Goal: Task Accomplishment & Management: Use online tool/utility

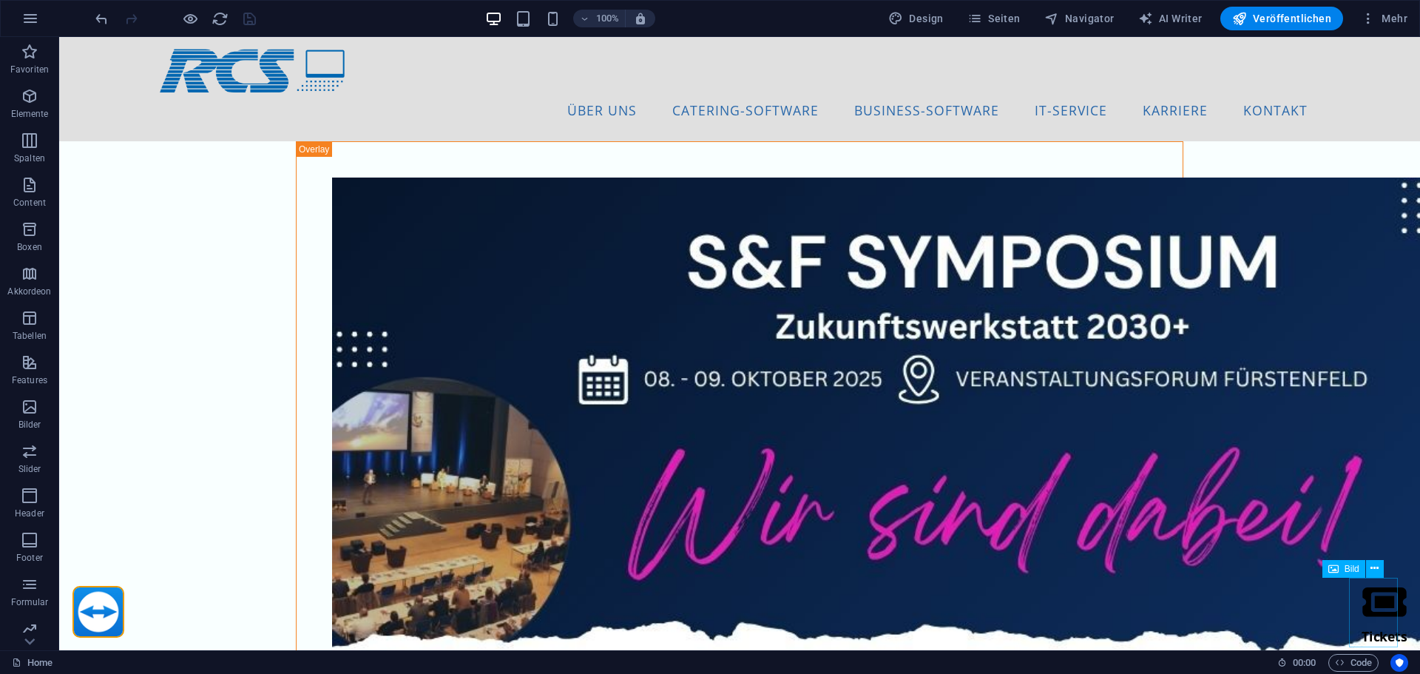
click at [1375, 622] on figure "Tickets" at bounding box center [1384, 612] width 49 height 70
select select "px"
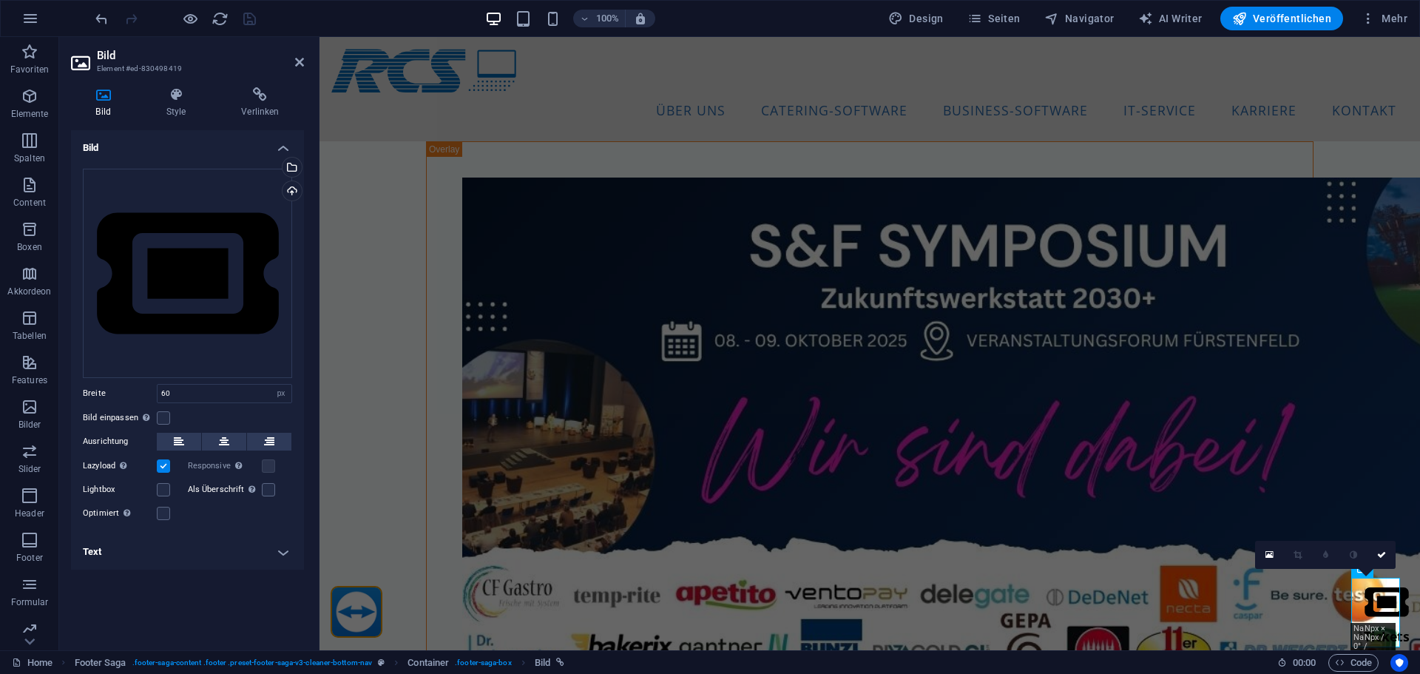
click at [161, 552] on h4 "Text" at bounding box center [187, 551] width 233 height 35
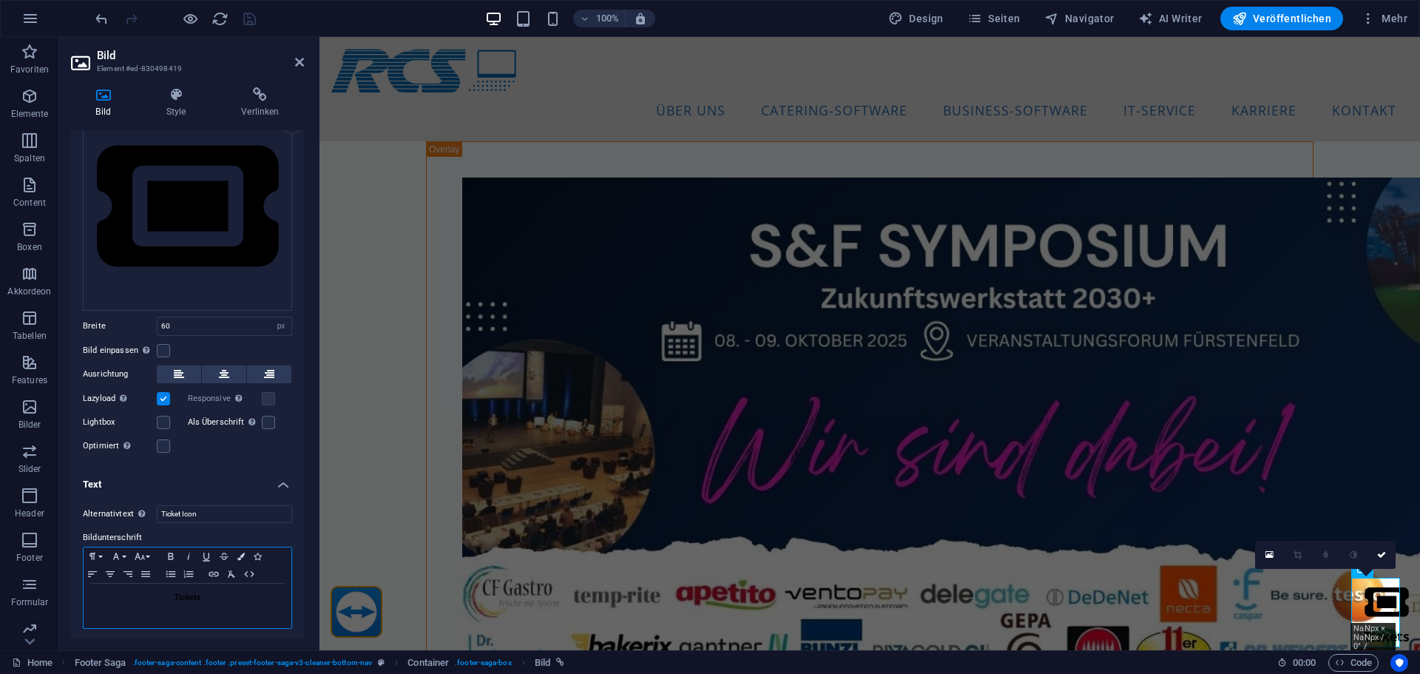
click at [143, 591] on p "Tickets" at bounding box center [187, 597] width 193 height 13
drag, startPoint x: 254, startPoint y: 599, endPoint x: 71, endPoint y: 599, distance: 182.6
click at [71, 599] on div "Alternativtext Der Alternativtext wird von Geräten verwendet, die keine Bilder …" at bounding box center [187, 567] width 233 height 148
click at [155, 599] on p "Tickets" at bounding box center [187, 597] width 193 height 13
drag, startPoint x: 233, startPoint y: 600, endPoint x: 115, endPoint y: 598, distance: 117.6
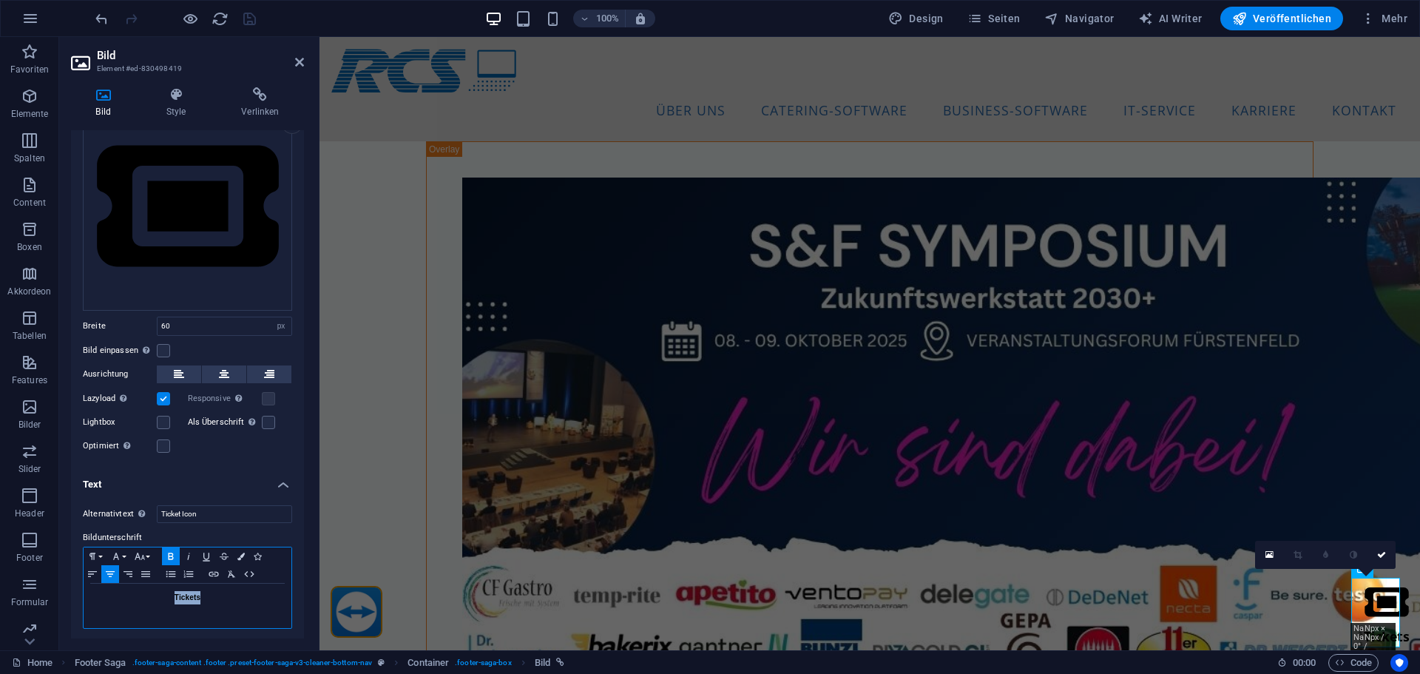
click at [116, 598] on p "Tickets" at bounding box center [187, 597] width 193 height 13
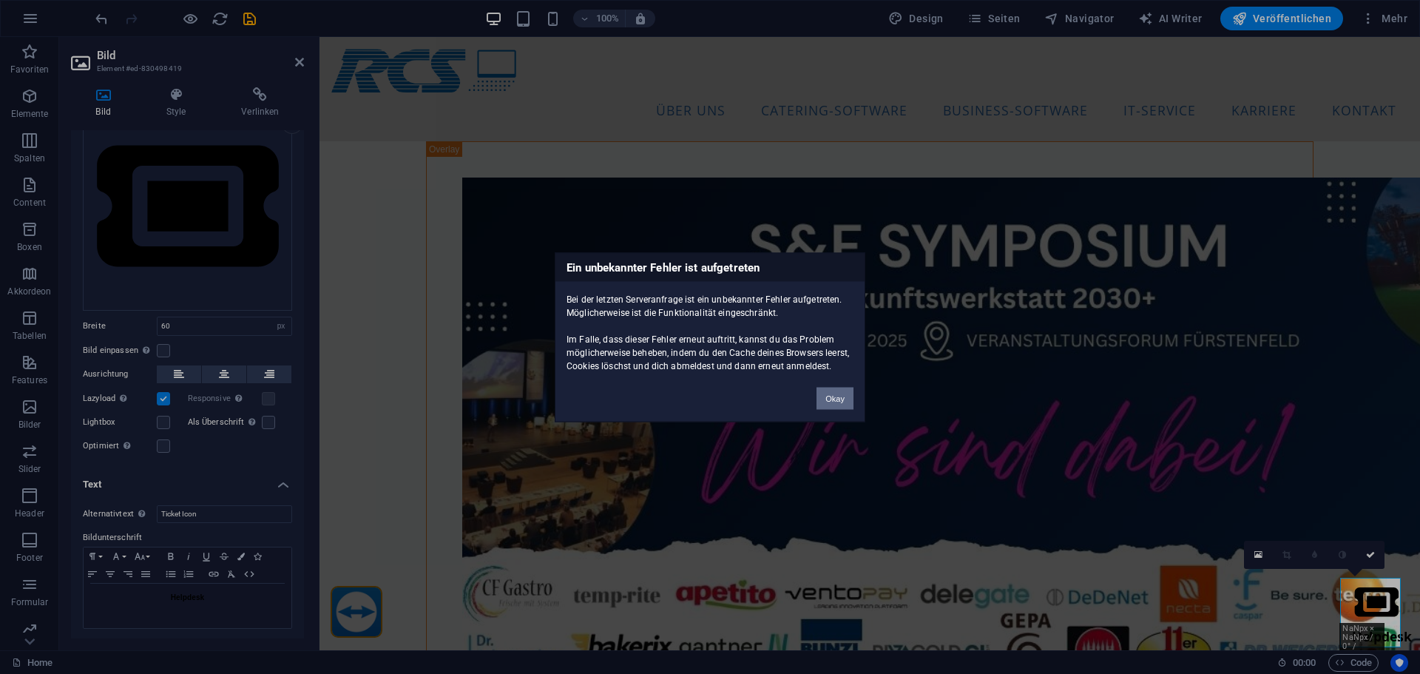
click at [827, 396] on button "Okay" at bounding box center [834, 398] width 37 height 22
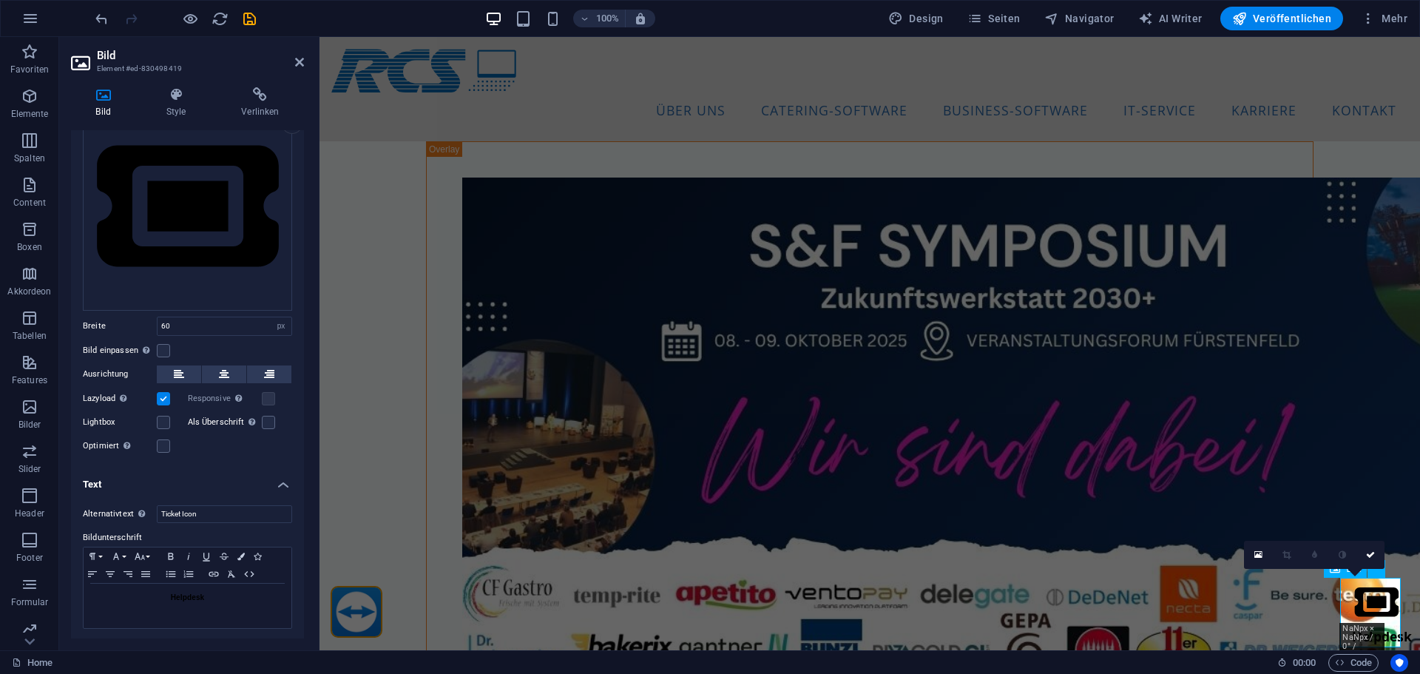
click at [1375, 597] on figure "Helpdesk" at bounding box center [1381, 612] width 59 height 70
click at [231, 375] on button at bounding box center [224, 374] width 44 height 18
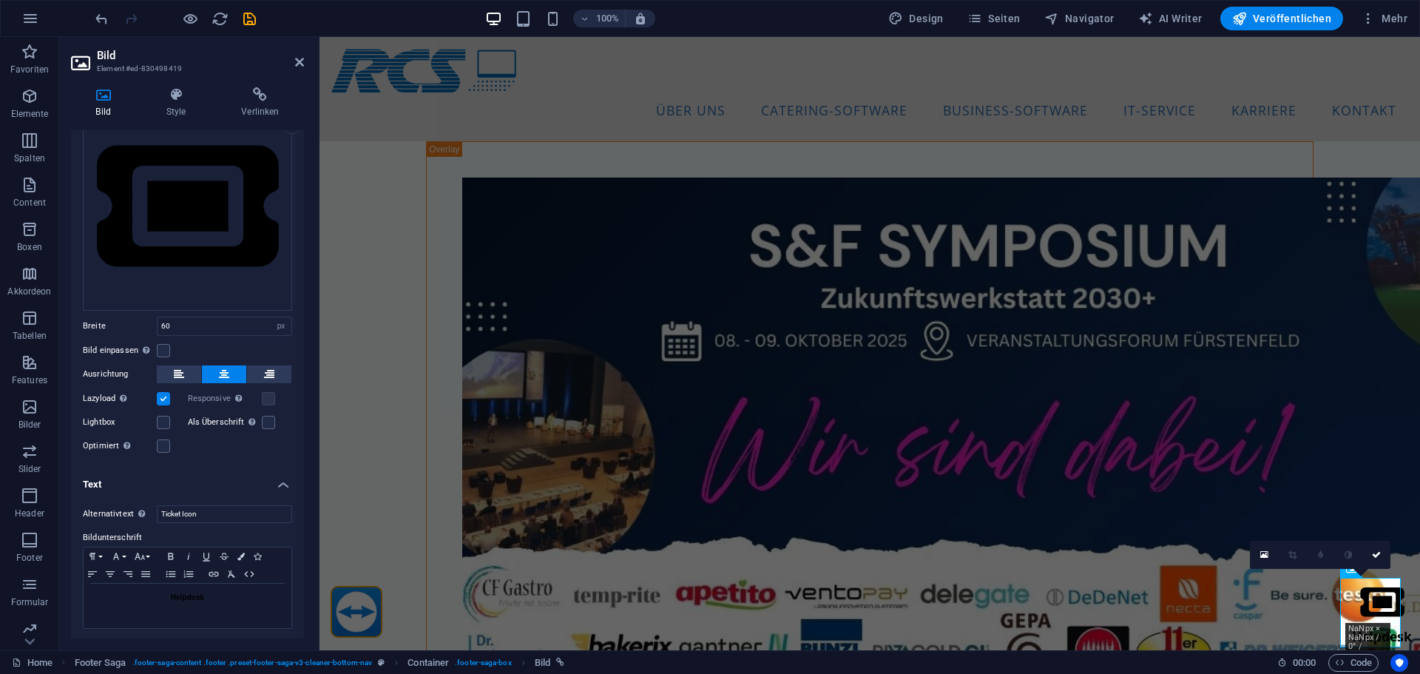
click at [250, 20] on icon "save" at bounding box center [249, 18] width 17 height 17
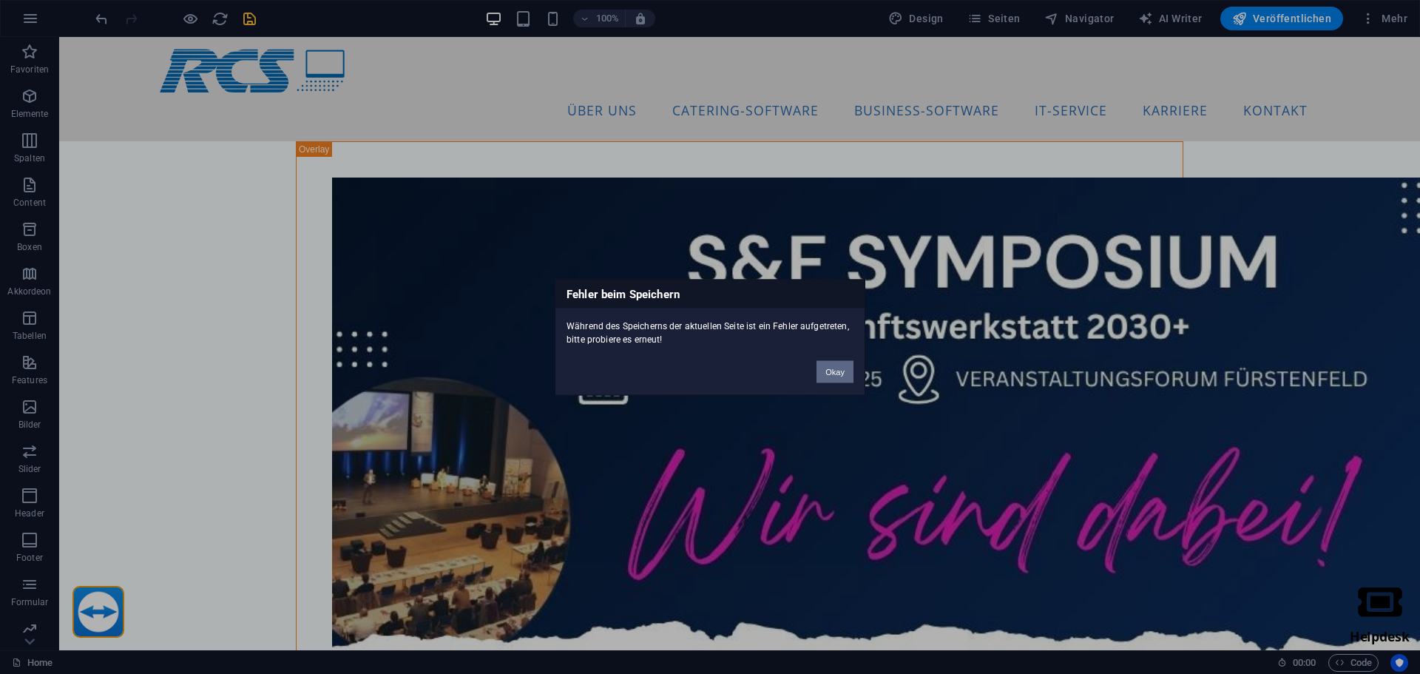
click at [836, 371] on button "Okay" at bounding box center [834, 371] width 37 height 22
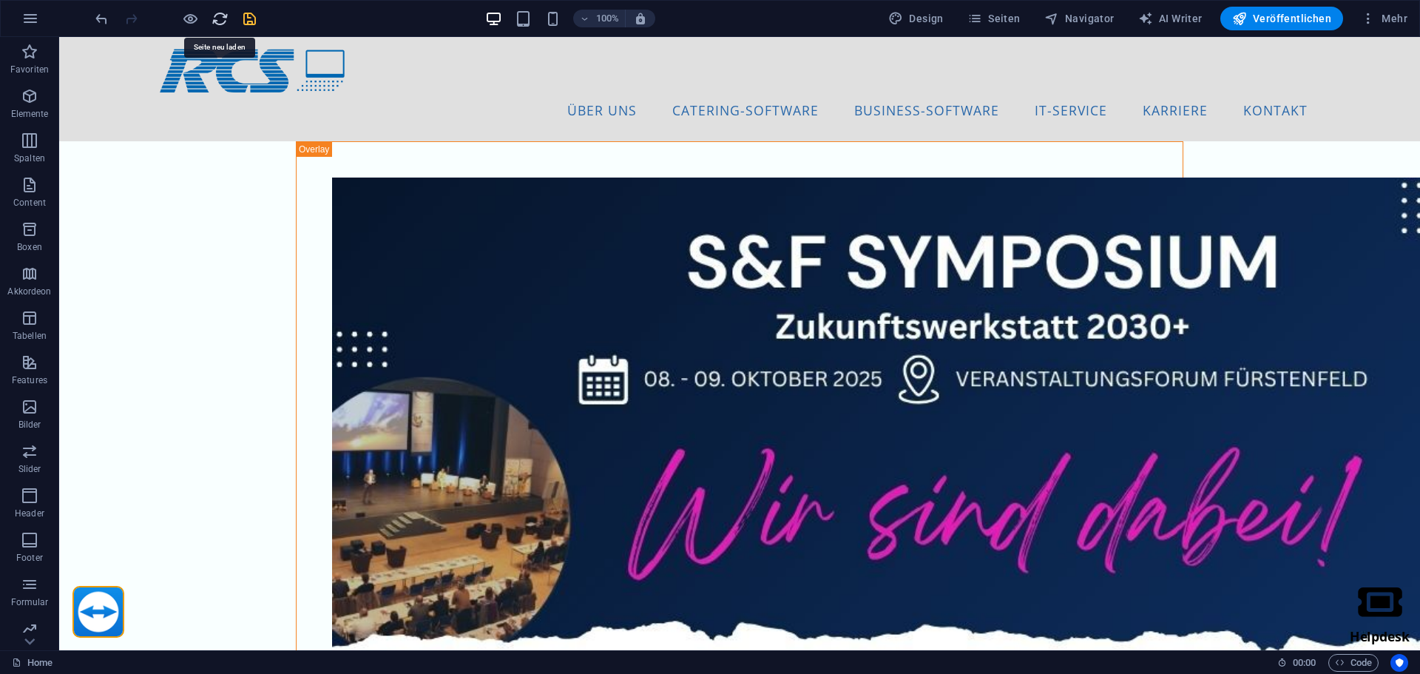
click at [223, 24] on icon "reload" at bounding box center [219, 18] width 17 height 17
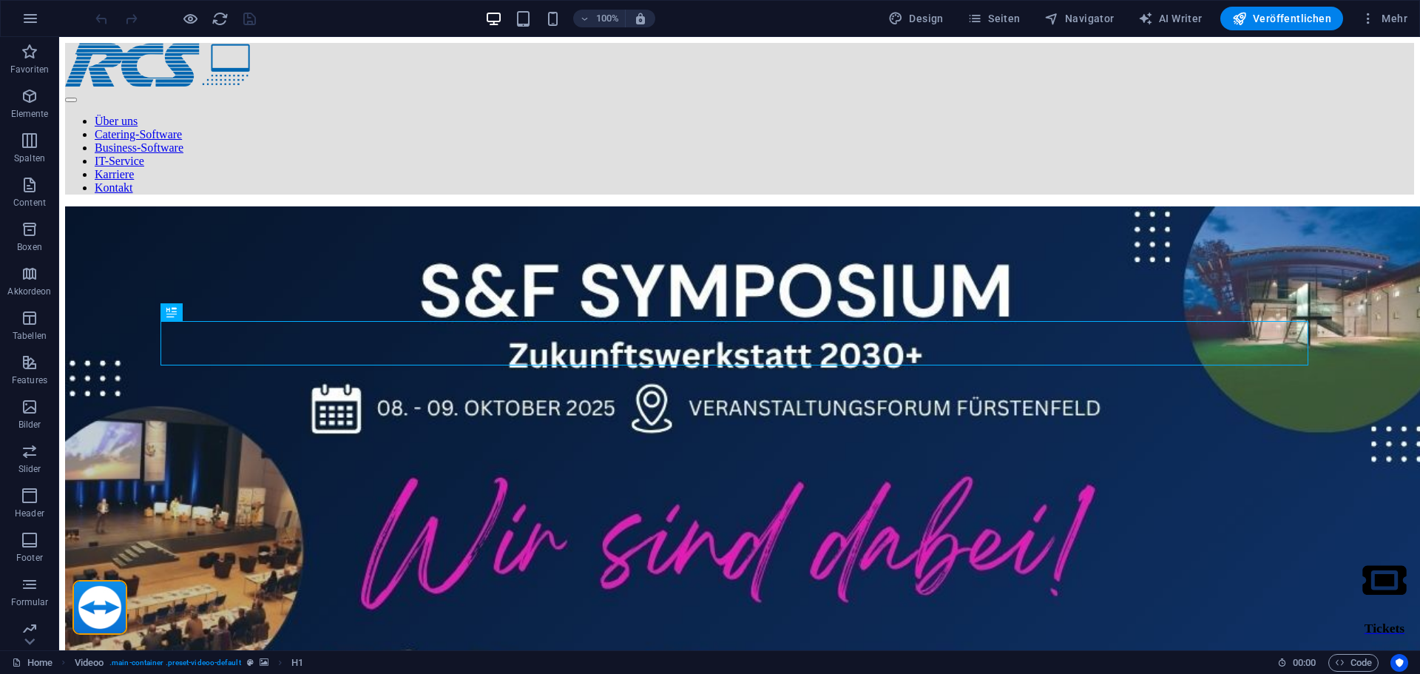
scroll to position [329, 0]
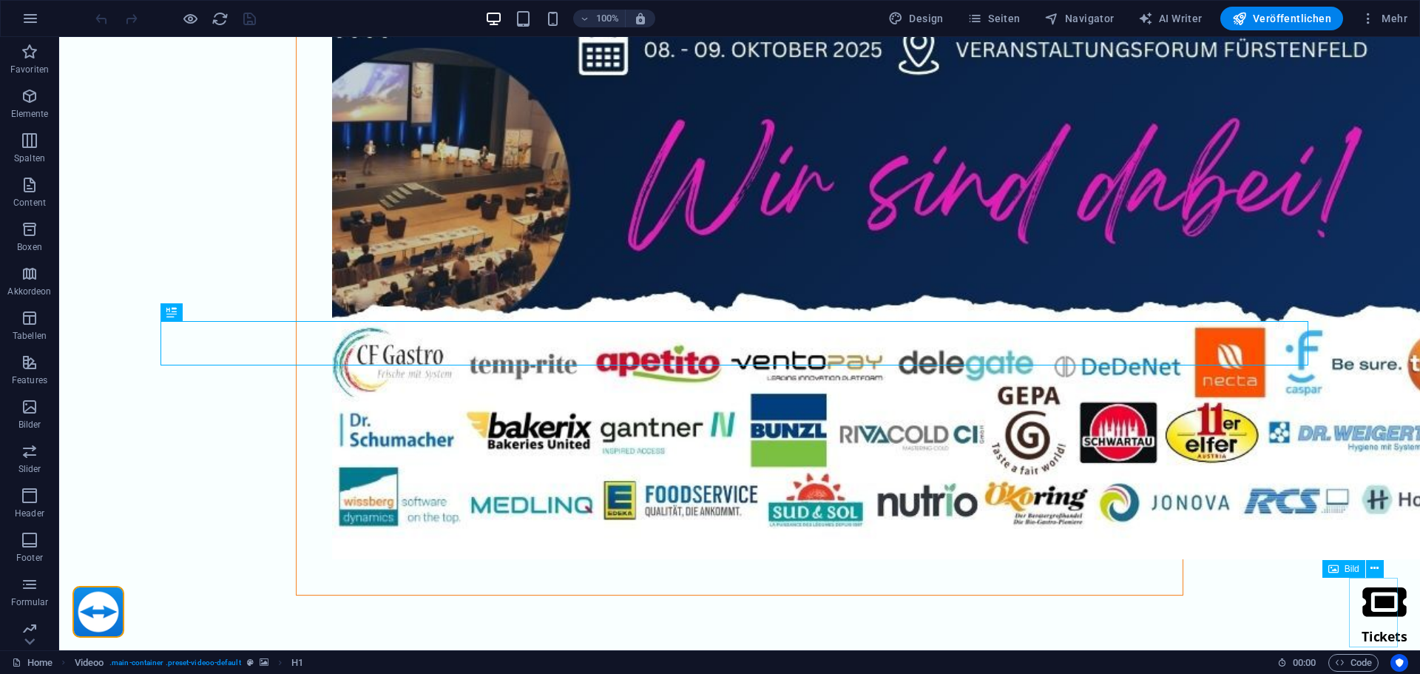
click at [1360, 594] on figure "Tickets" at bounding box center [1384, 612] width 49 height 70
select select "px"
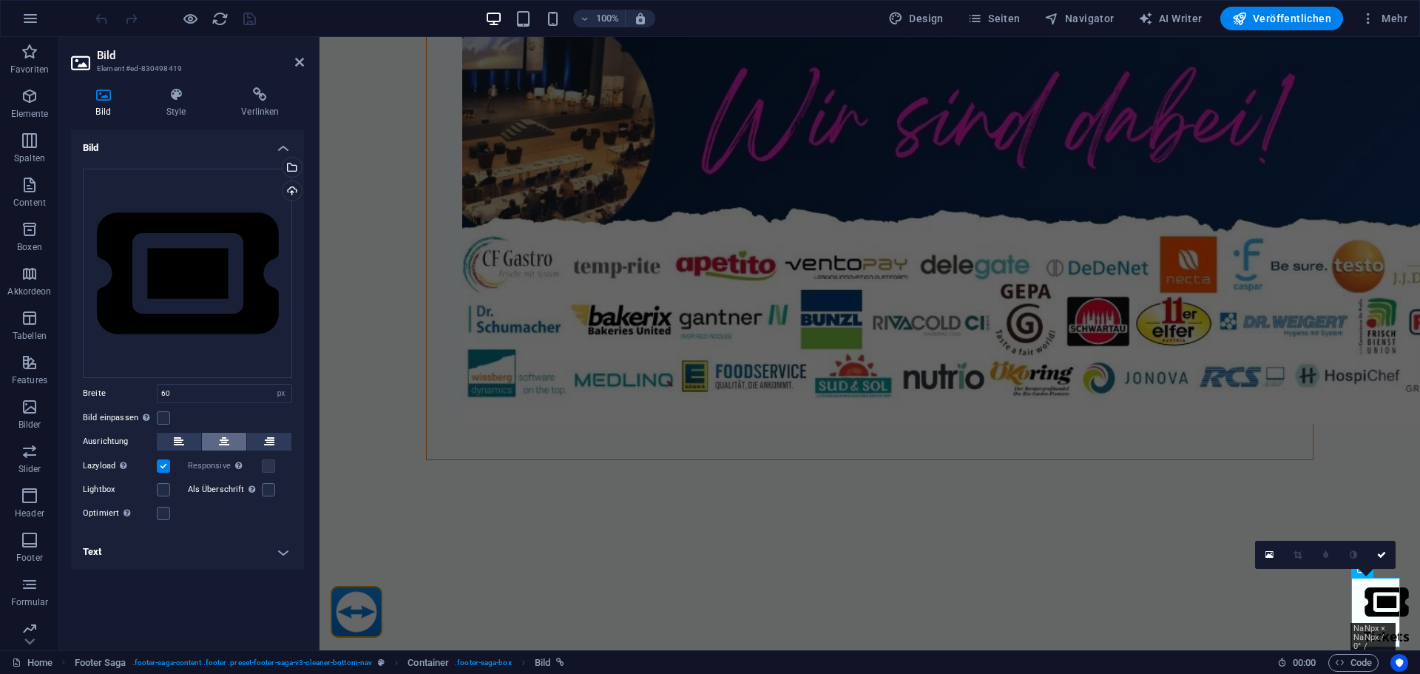
click at [230, 446] on button at bounding box center [224, 442] width 44 height 18
click at [228, 550] on h4 "Text" at bounding box center [187, 551] width 233 height 35
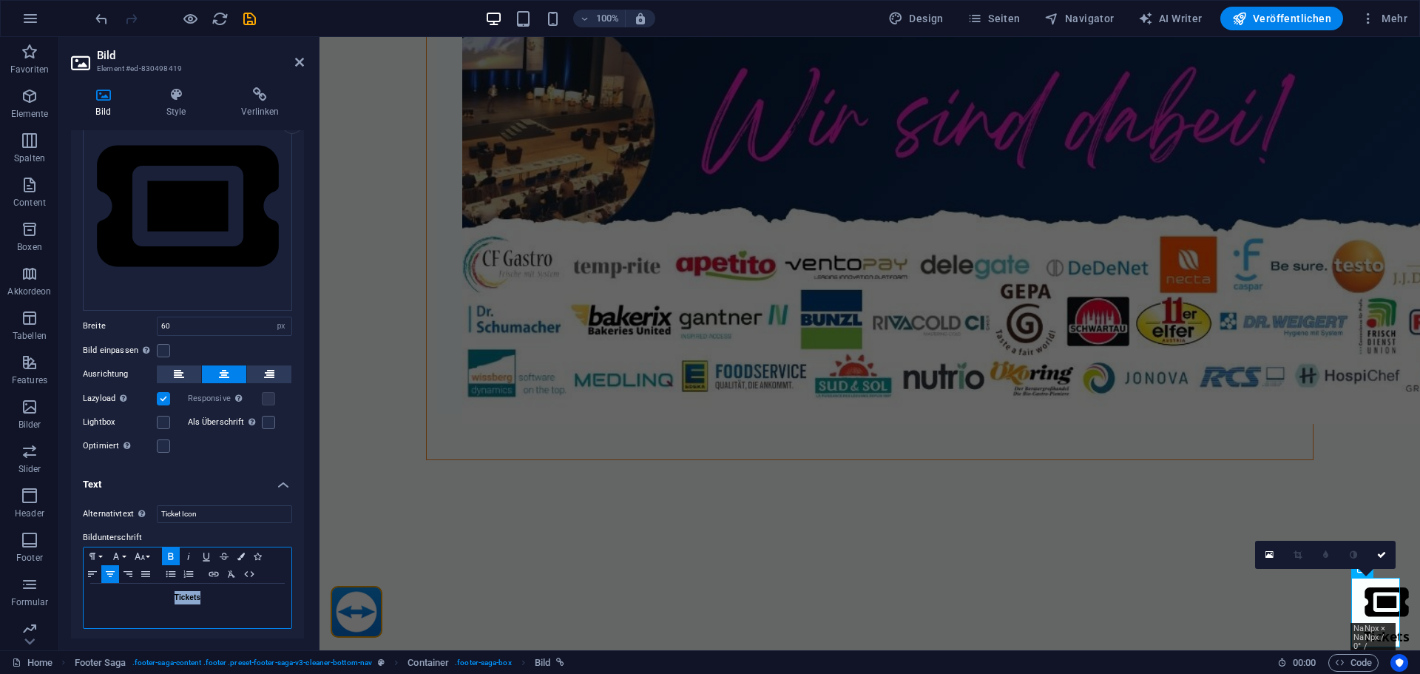
drag, startPoint x: 242, startPoint y: 615, endPoint x: 83, endPoint y: 600, distance: 159.7
click at [83, 600] on div "Paragraph Format Normal Heading 1 Heading 2 Heading 3 Heading 4 Heading 5 Headi…" at bounding box center [187, 587] width 209 height 82
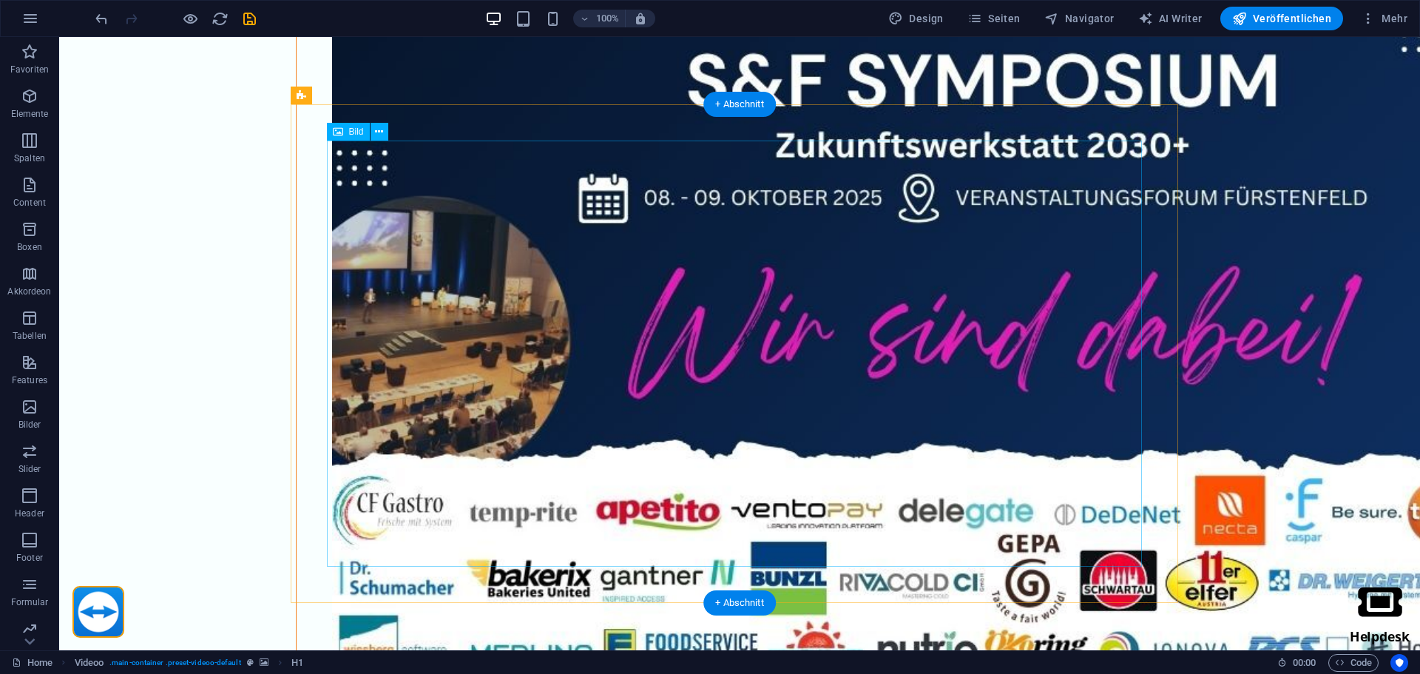
scroll to position [0, 0]
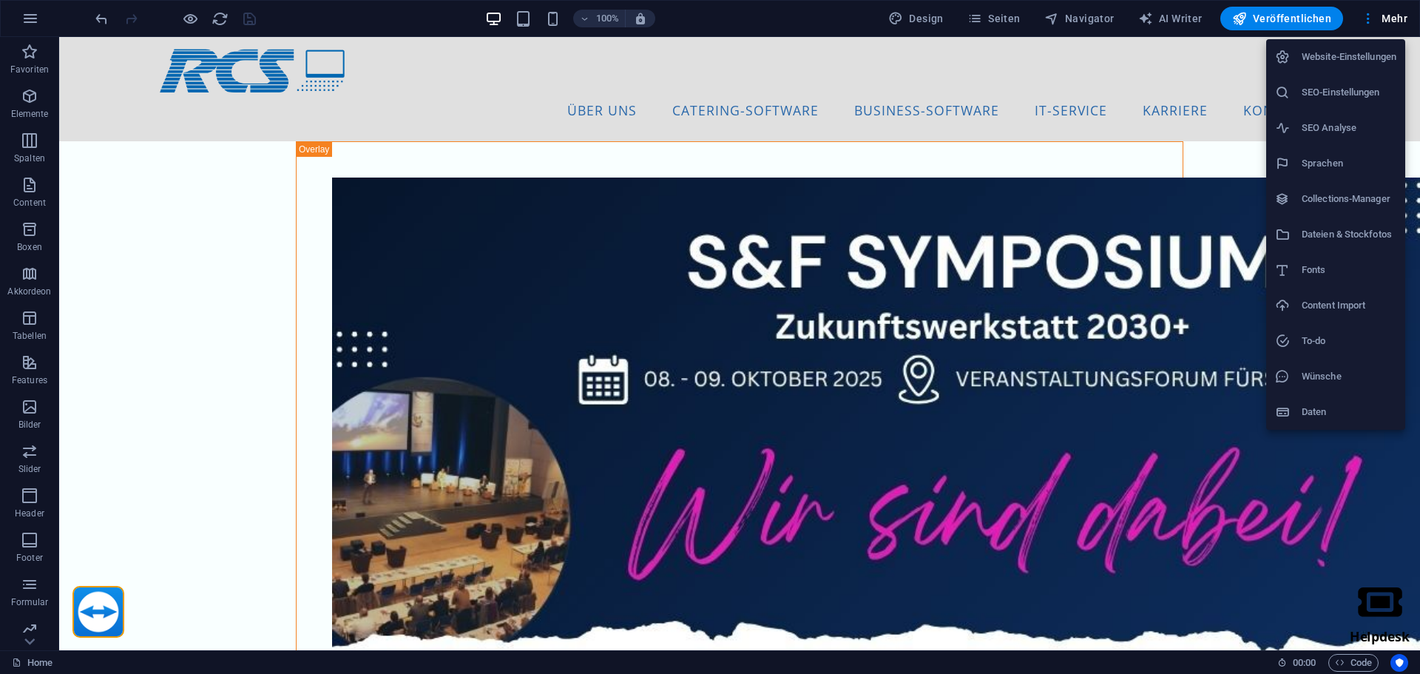
click at [979, 14] on div at bounding box center [710, 337] width 1420 height 674
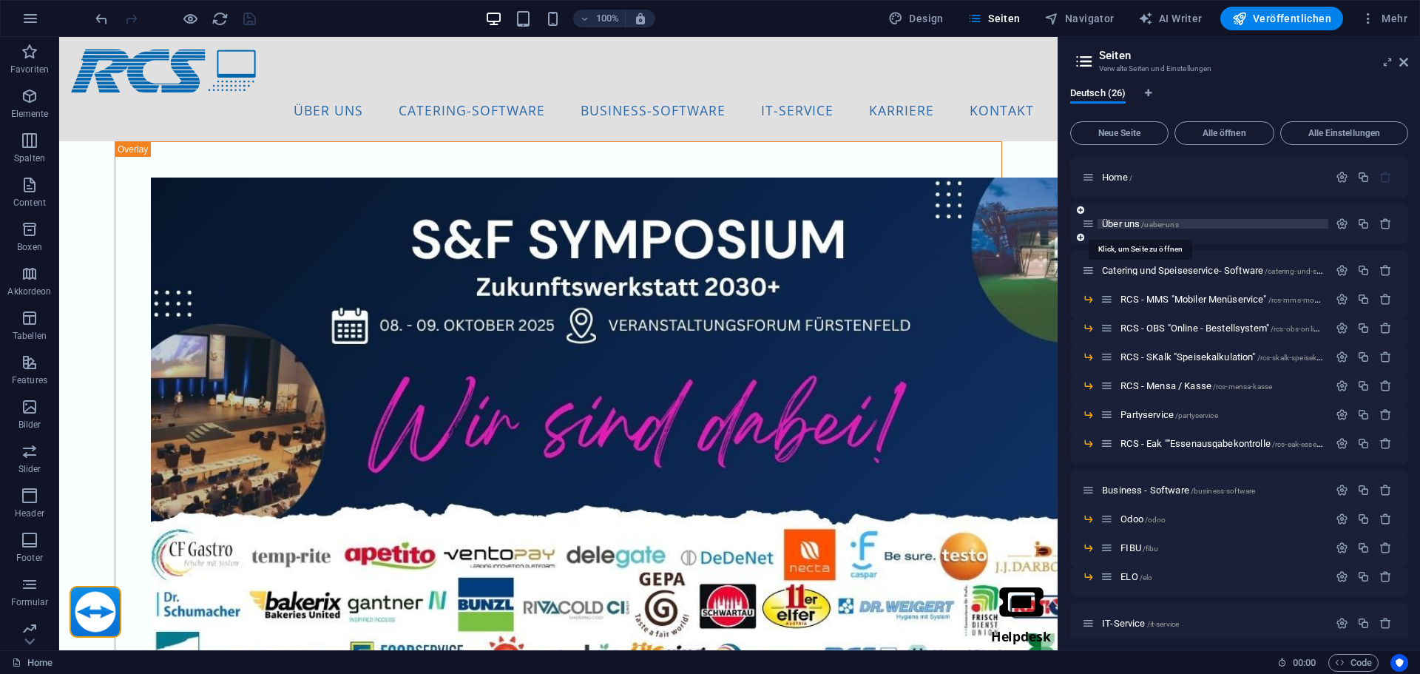
click at [1124, 228] on span "Über uns /ueber-uns" at bounding box center [1140, 223] width 77 height 11
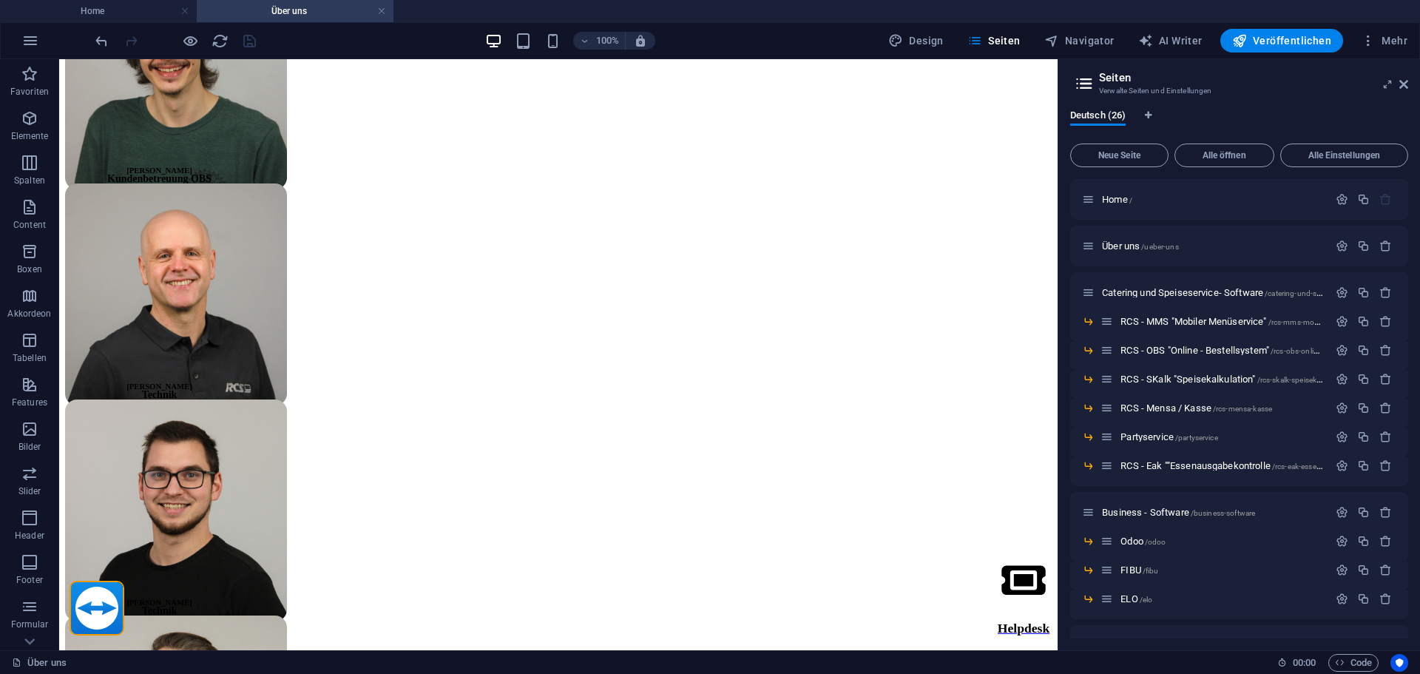
scroll to position [4101, 0]
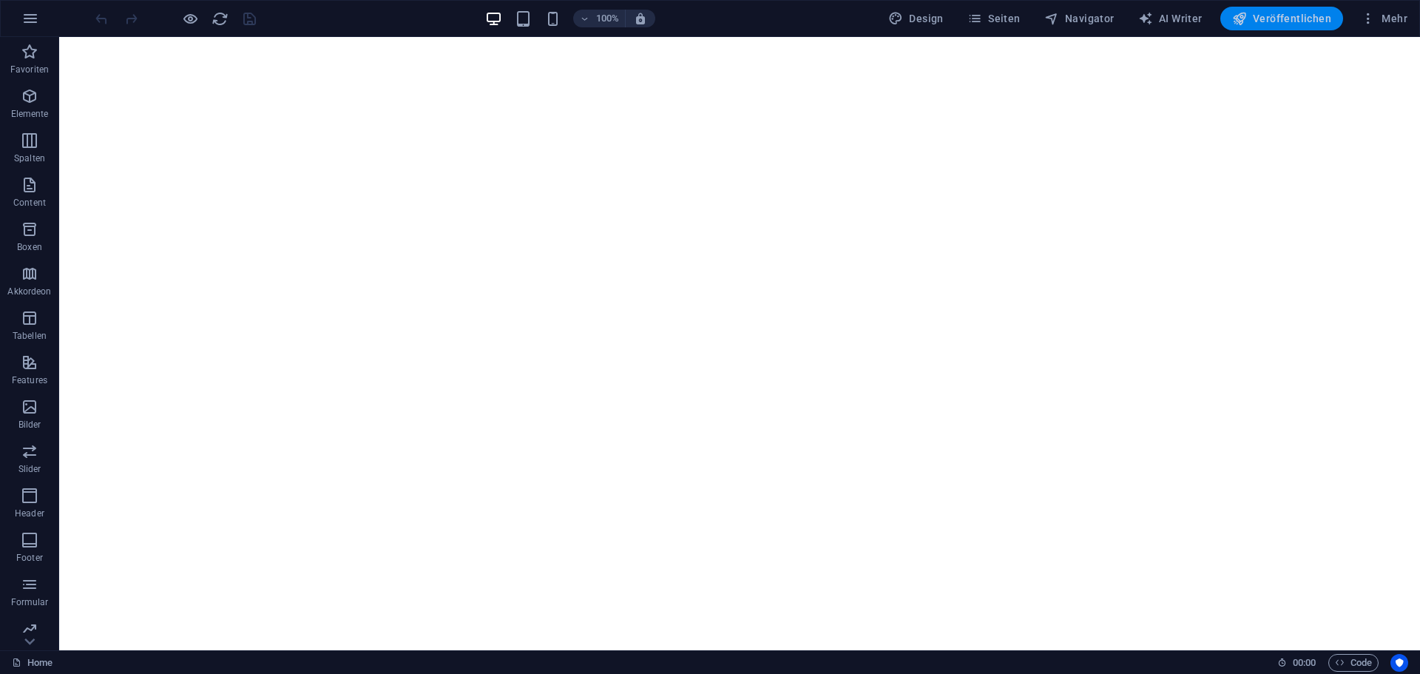
click at [1312, 14] on span "Veröffentlichen" at bounding box center [1281, 18] width 99 height 15
